Goal: Information Seeking & Learning: Learn about a topic

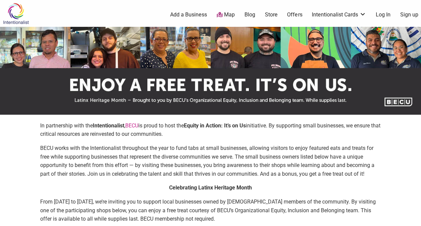
click at [409, 18] on link "Sign up" at bounding box center [409, 14] width 18 height 7
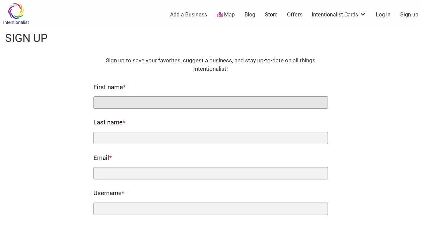
click at [210, 98] on input "First name *" at bounding box center [210, 102] width 234 height 12
type input "[PERSON_NAME]"
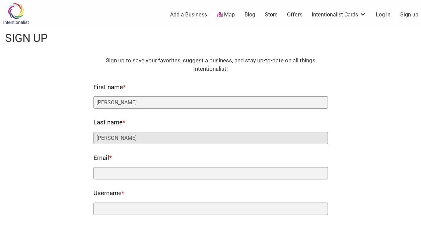
type input "[EMAIL_ADDRESS][DOMAIN_NAME]"
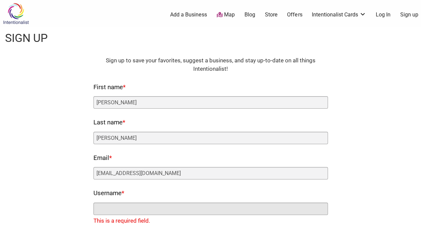
click at [234, 208] on input "Username *" at bounding box center [210, 208] width 234 height 12
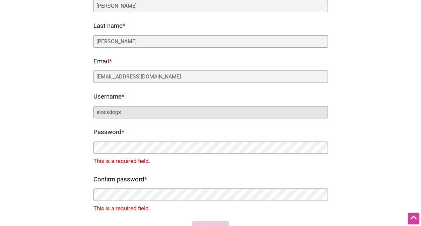
scroll to position [97, 0]
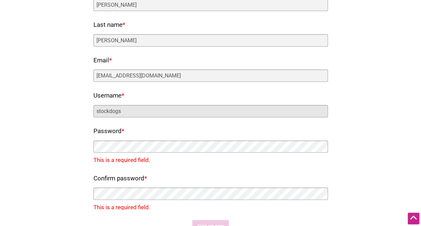
type input "stockdogs"
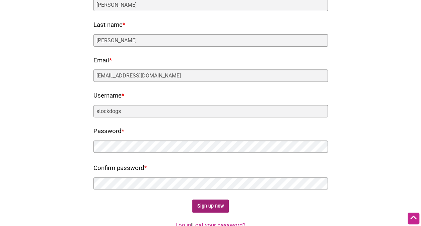
click at [210, 201] on input "Sign up now" at bounding box center [210, 205] width 36 height 13
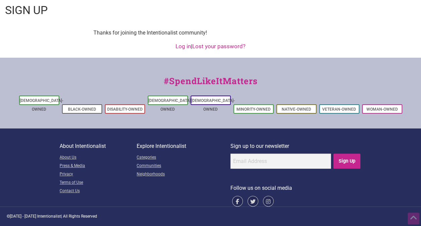
scroll to position [0, 0]
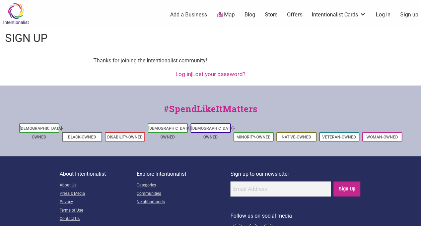
click at [385, 14] on link "Log In" at bounding box center [383, 14] width 15 height 7
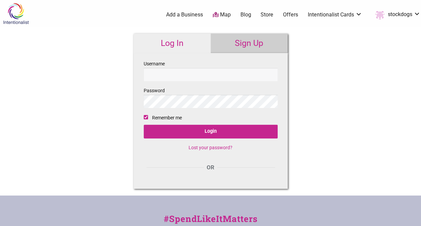
click at [165, 72] on input "Username" at bounding box center [211, 74] width 134 height 13
type input "stockdogs"
click at [144, 125] on input "Login" at bounding box center [211, 132] width 134 height 14
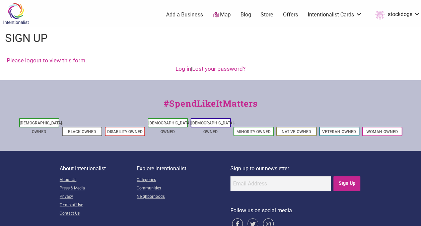
click at [0, 225] on nordpass-portal at bounding box center [0, 226] width 0 height 0
click at [290, 13] on link "Offers" at bounding box center [290, 14] width 15 height 7
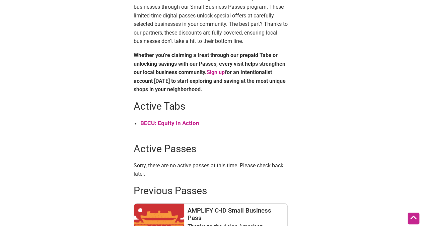
scroll to position [221, 0]
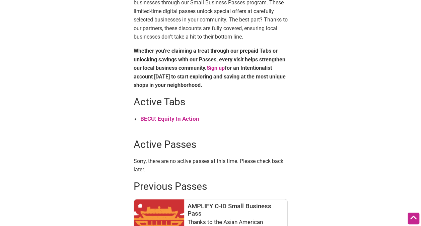
click at [170, 119] on strong "BECU: Equity In Action" at bounding box center [169, 118] width 59 height 7
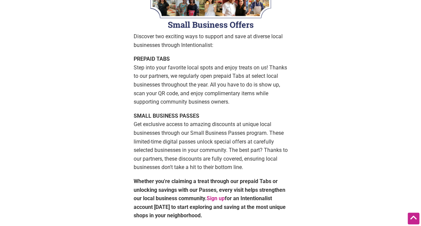
scroll to position [0, 0]
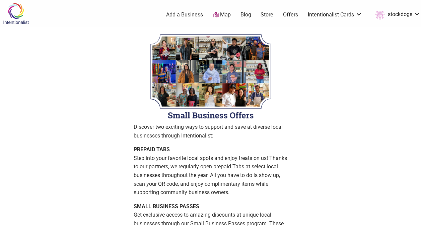
click at [218, 14] on link "Map" at bounding box center [222, 15] width 18 height 8
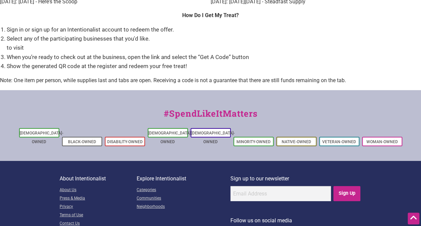
scroll to position [1016, 0]
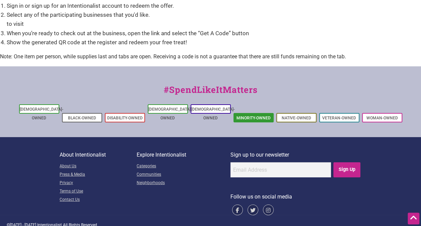
click at [250, 116] on link "Minority-Owned" at bounding box center [253, 118] width 34 height 5
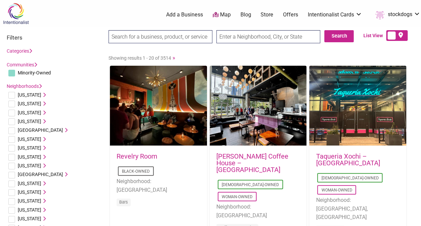
click at [274, 36] on input "text" at bounding box center [268, 36] width 104 height 13
type input "98204"
click at [108, 30] on input "Search" at bounding box center [121, 37] width 26 height 14
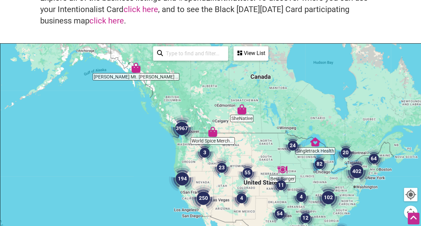
scroll to position [59, 0]
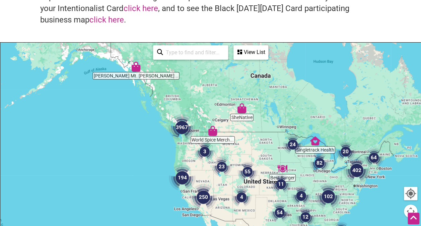
click at [180, 126] on img "3967" at bounding box center [182, 127] width 32 height 32
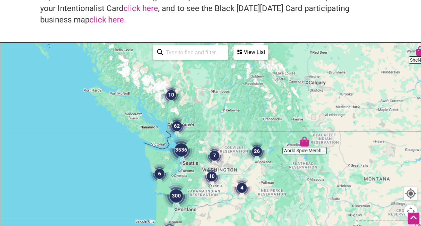
click at [180, 150] on img "3536" at bounding box center [181, 150] width 32 height 32
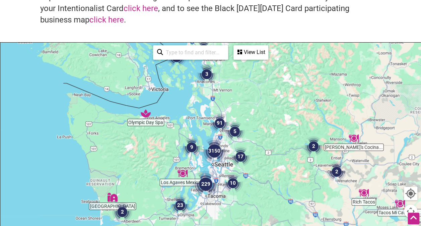
click at [222, 121] on img "91" at bounding box center [219, 122] width 25 height 25
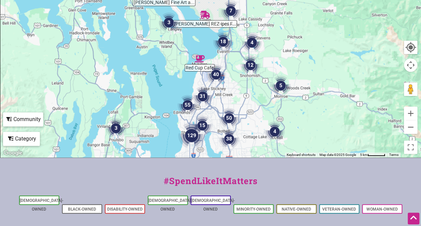
scroll to position [210, 0]
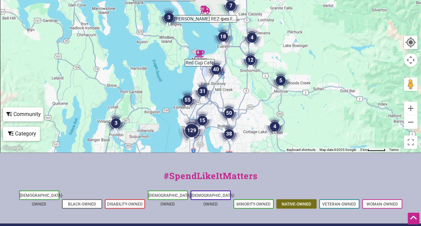
click at [303, 202] on link "Native-Owned" at bounding box center [296, 204] width 29 height 5
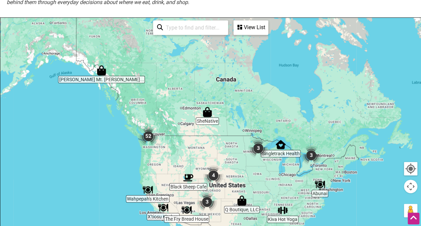
scroll to position [140, 0]
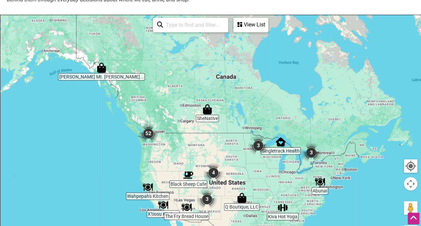
click at [208, 201] on img "3" at bounding box center [206, 198] width 25 height 25
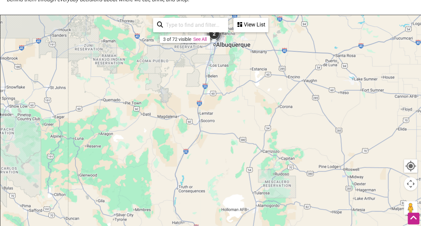
click at [206, 39] on link "See All" at bounding box center [199, 38] width 13 height 5
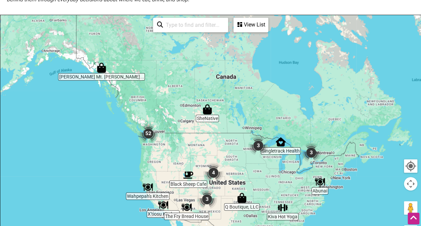
click at [148, 135] on img "52" at bounding box center [148, 133] width 25 height 25
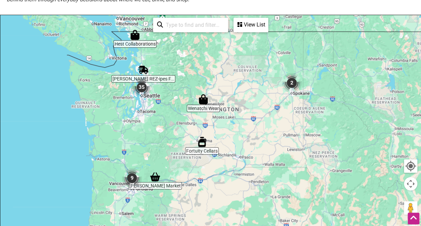
click at [144, 94] on img "35" at bounding box center [141, 86] width 25 height 25
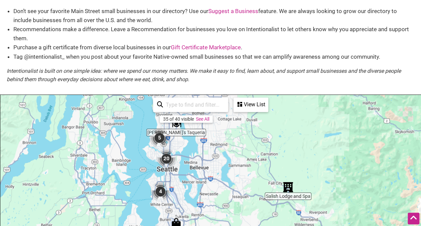
scroll to position [59, 0]
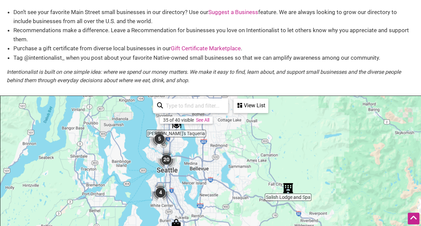
click at [161, 139] on img "5" at bounding box center [159, 138] width 25 height 25
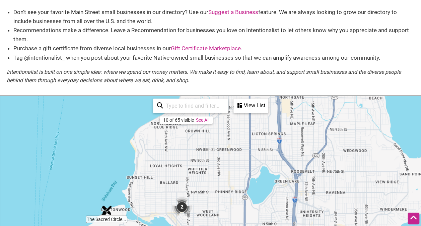
click at [184, 207] on img "2" at bounding box center [181, 206] width 25 height 25
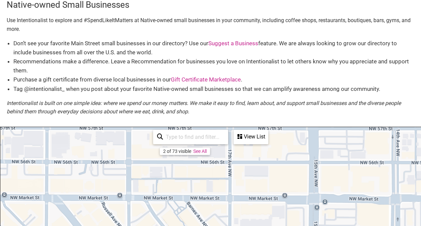
scroll to position [40, 0]
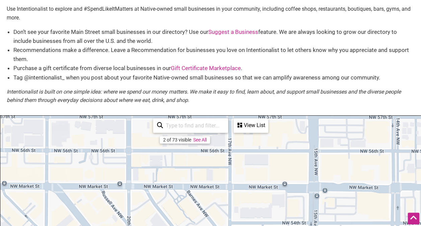
click at [262, 130] on div "View List" at bounding box center [250, 125] width 33 height 13
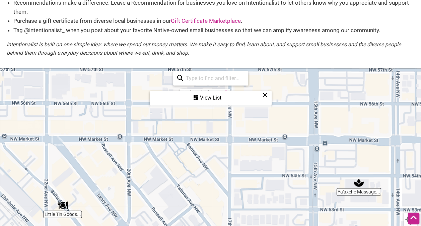
scroll to position [86, 0]
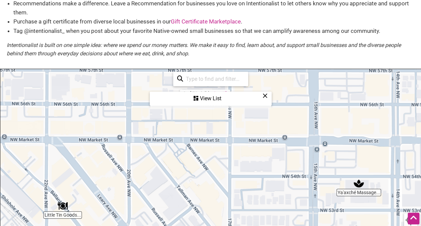
click at [218, 98] on div "View List" at bounding box center [210, 98] width 121 height 13
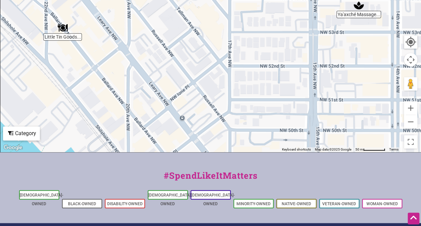
scroll to position [350, 0]
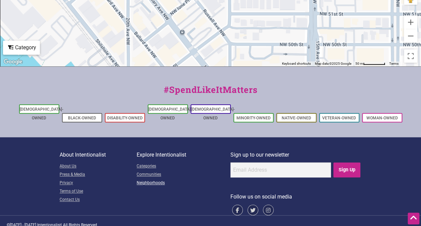
click at [150, 179] on link "Neighborhoods" at bounding box center [184, 183] width 94 height 8
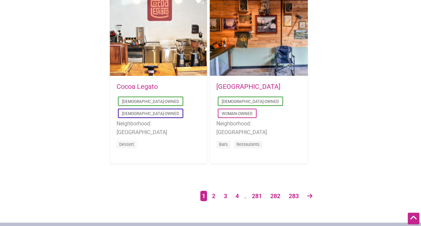
scroll to position [1128, 0]
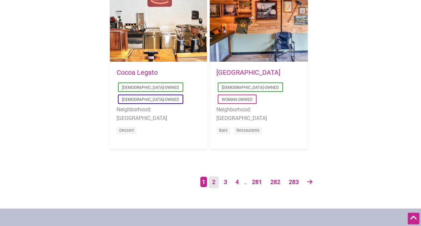
click at [216, 184] on link "2" at bounding box center [214, 182] width 10 height 12
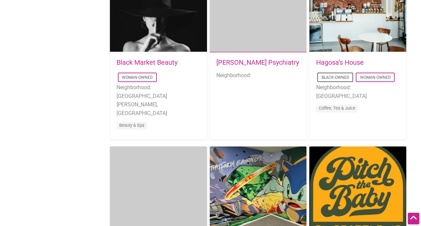
scroll to position [445, 0]
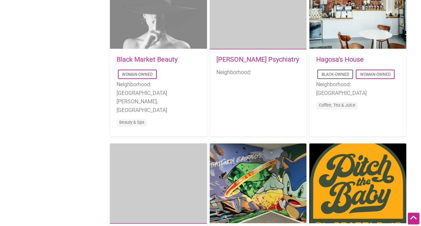
click at [156, 31] on div "Favorite Count 0" at bounding box center [158, 9] width 97 height 80
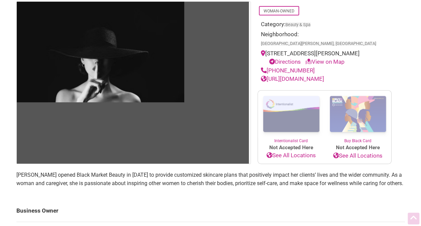
scroll to position [70, 0]
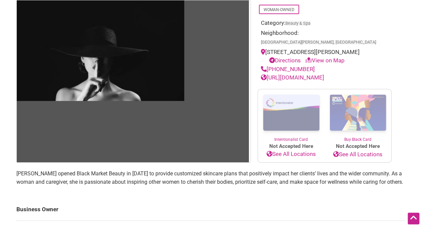
click at [312, 79] on link "[URL][DOMAIN_NAME]" at bounding box center [292, 77] width 63 height 7
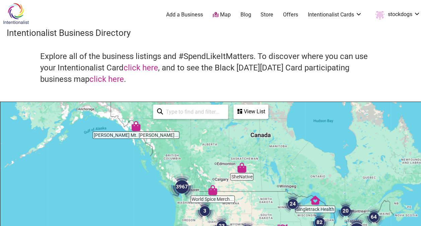
click at [205, 108] on input "search" at bounding box center [193, 111] width 61 height 13
